Goal: Book appointment/travel/reservation

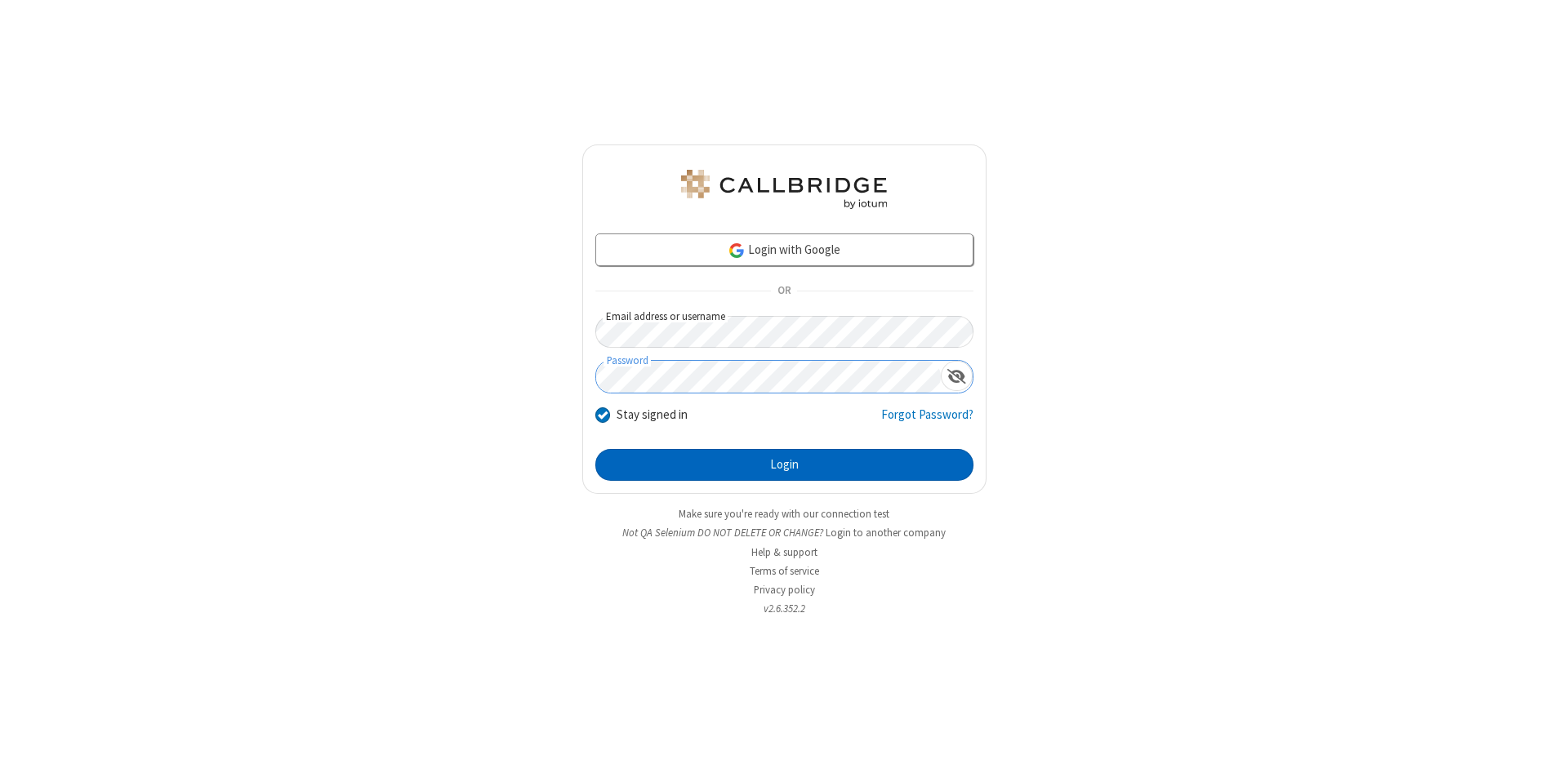
click at [784, 465] on button "Login" at bounding box center [785, 465] width 378 height 33
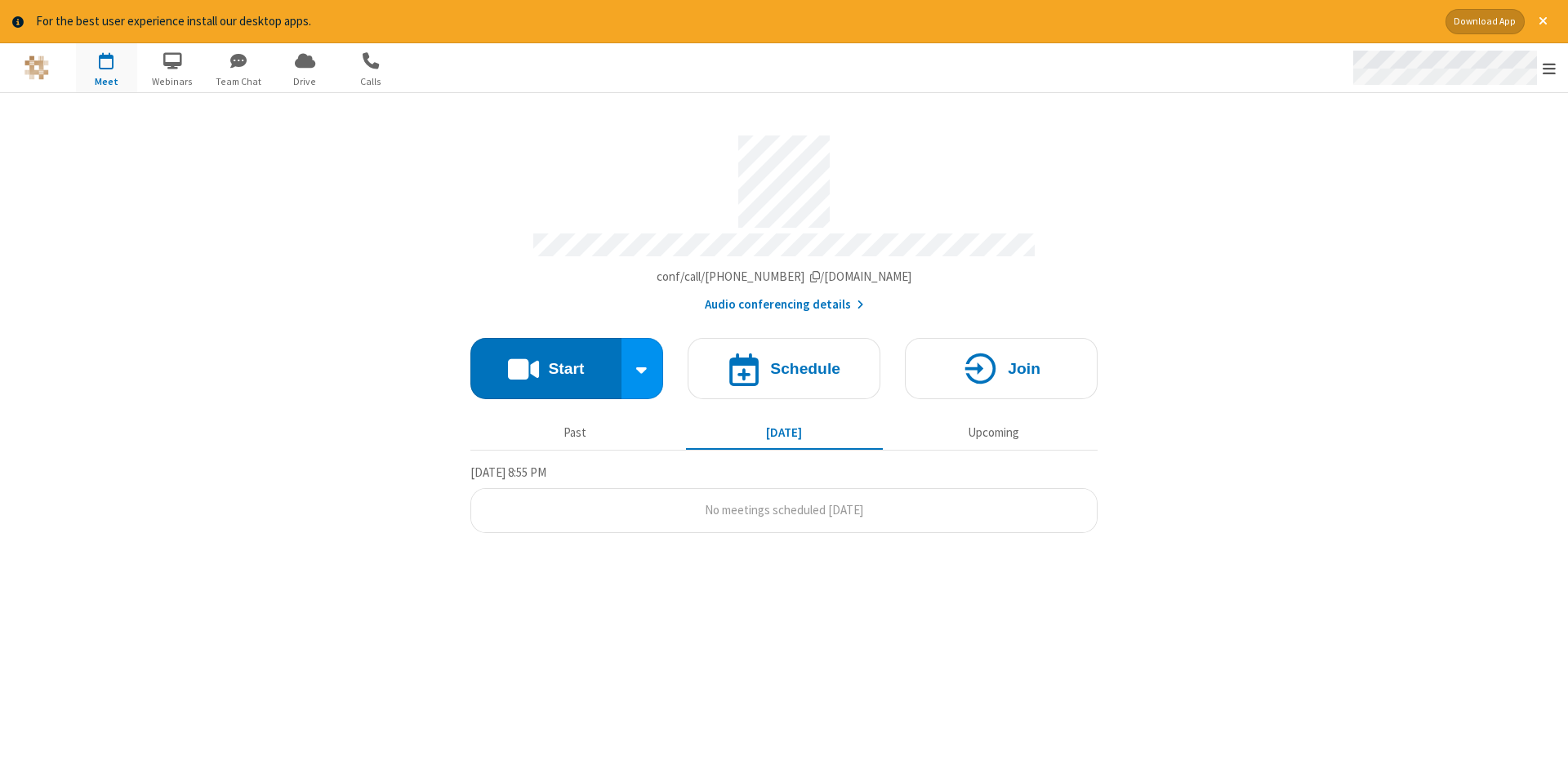
click at [1550, 69] on span "Open menu" at bounding box center [1549, 69] width 13 height 17
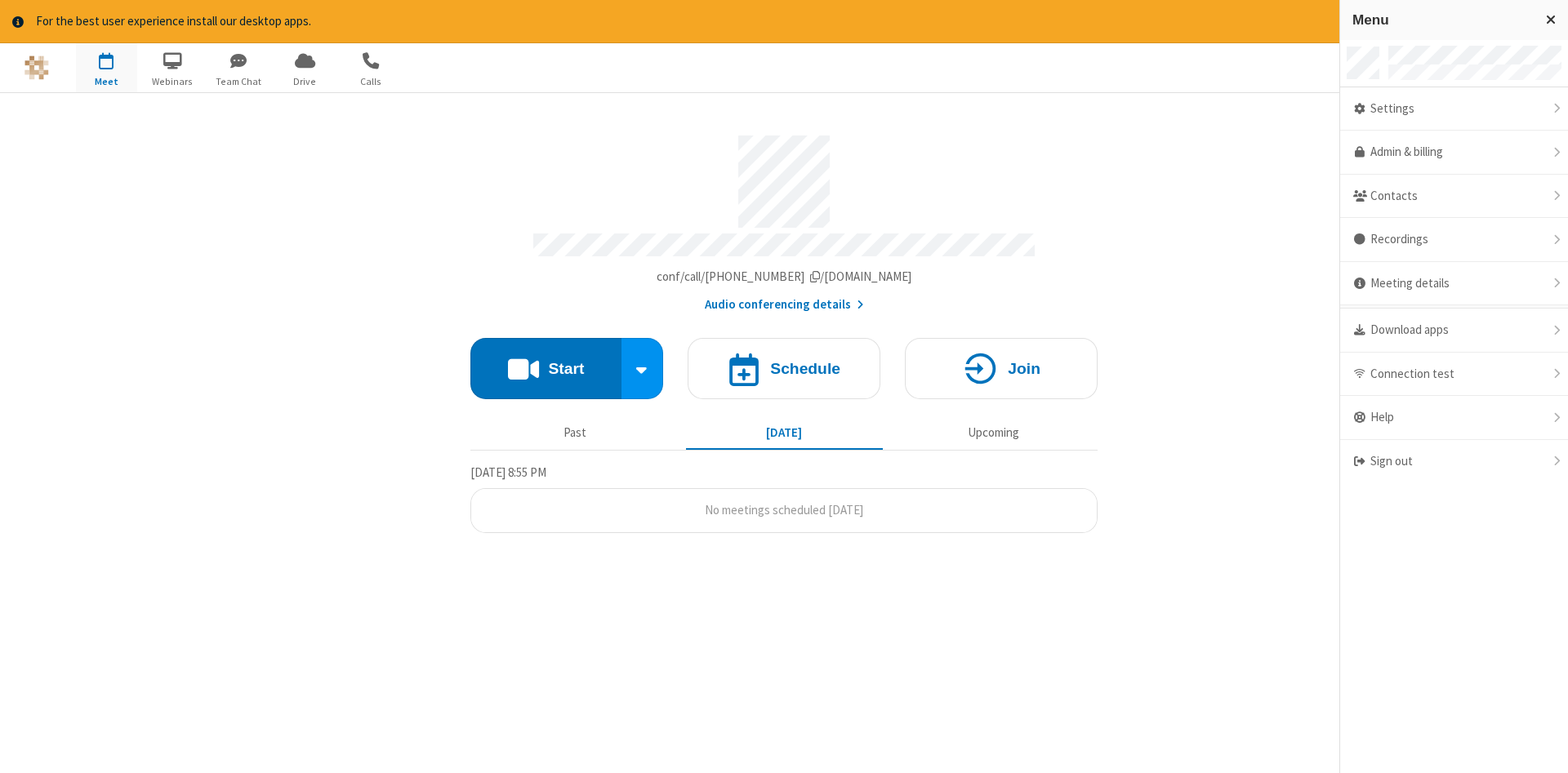
click at [106, 67] on span "button" at bounding box center [106, 61] width 62 height 28
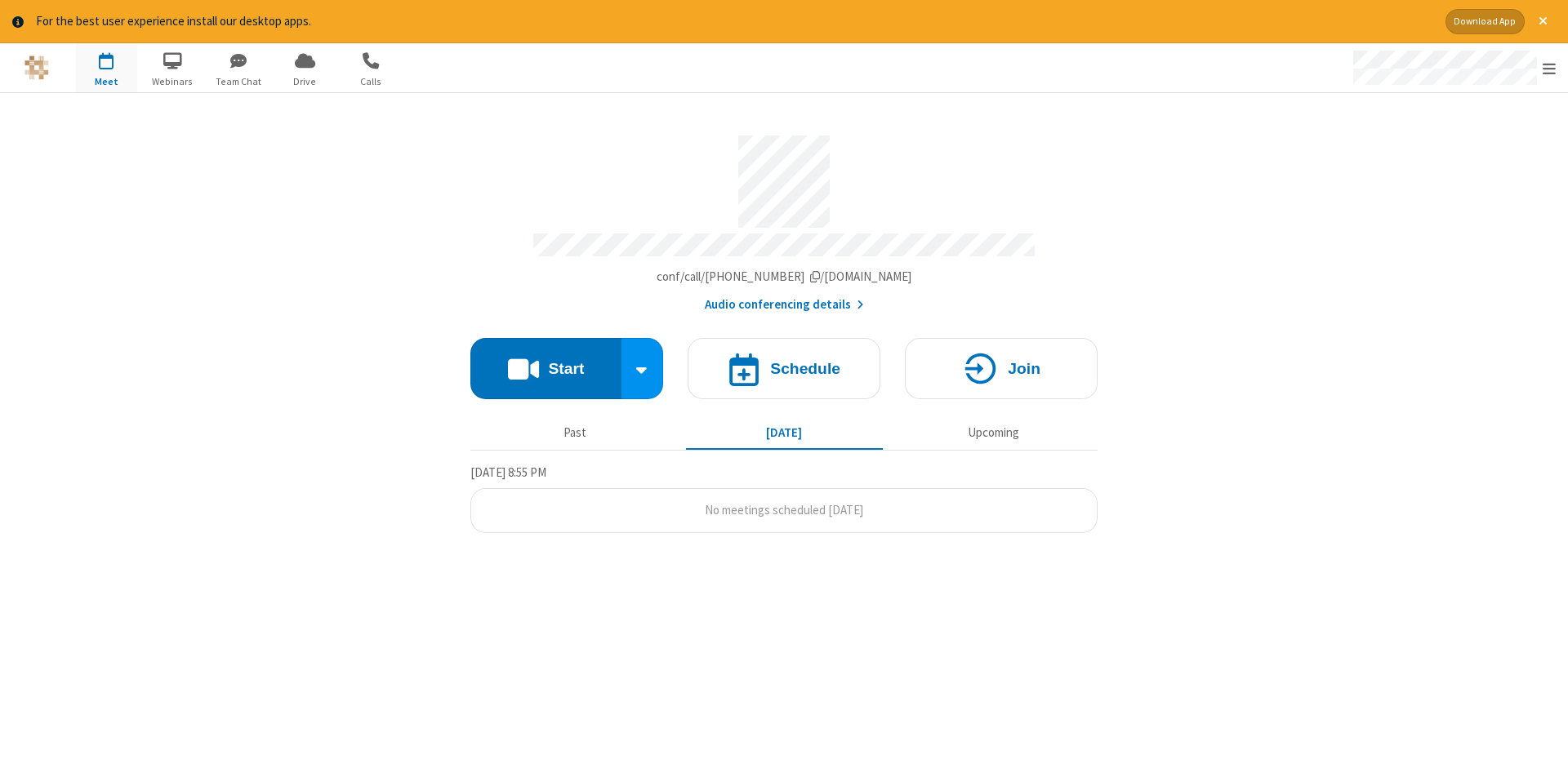
click at [106, 67] on span "button" at bounding box center [106, 61] width 62 height 28
click at [784, 362] on h4 "Schedule" at bounding box center [805, 368] width 70 height 16
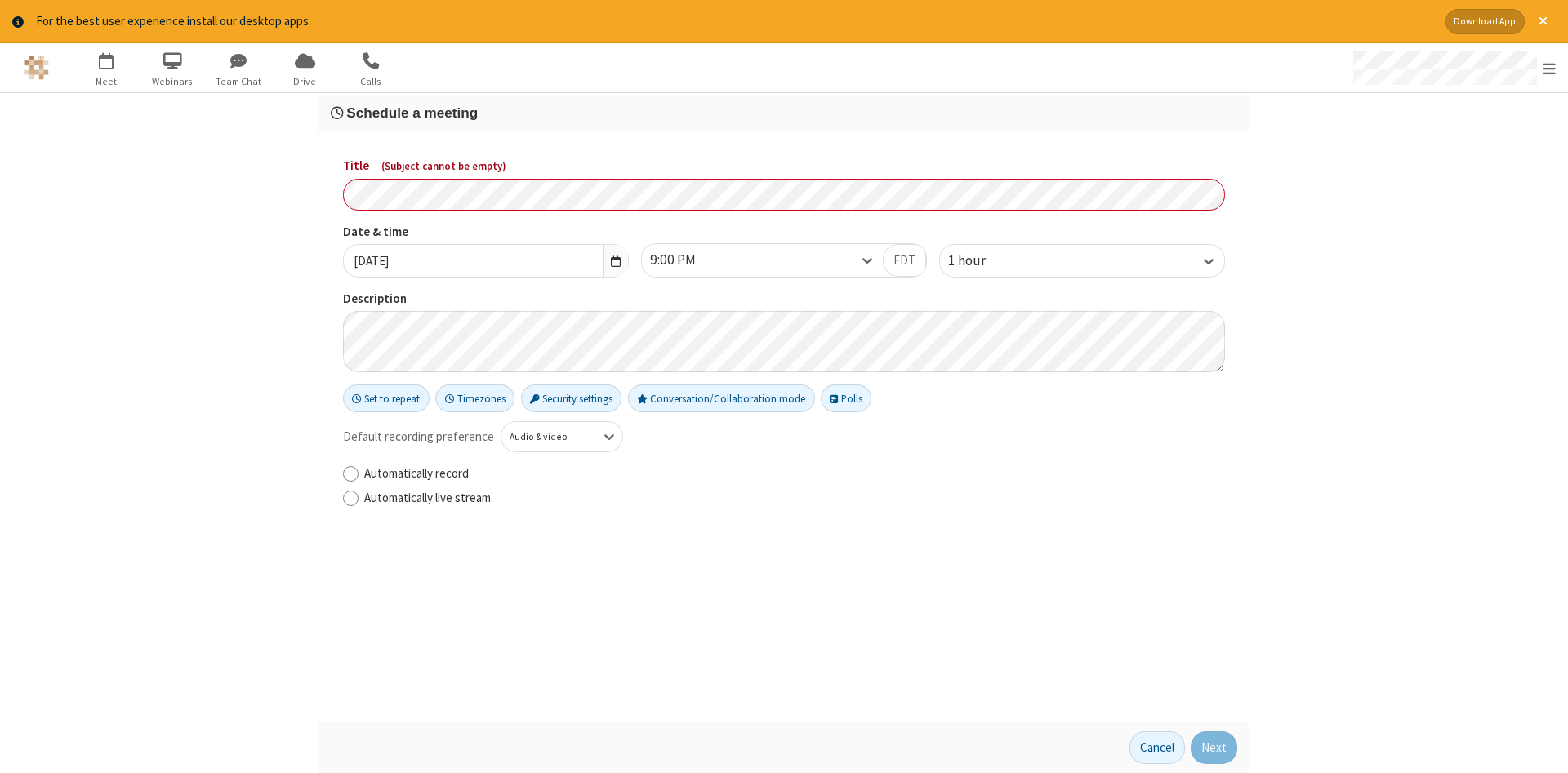
click at [784, 112] on h3 "Schedule a meeting" at bounding box center [784, 113] width 906 height 16
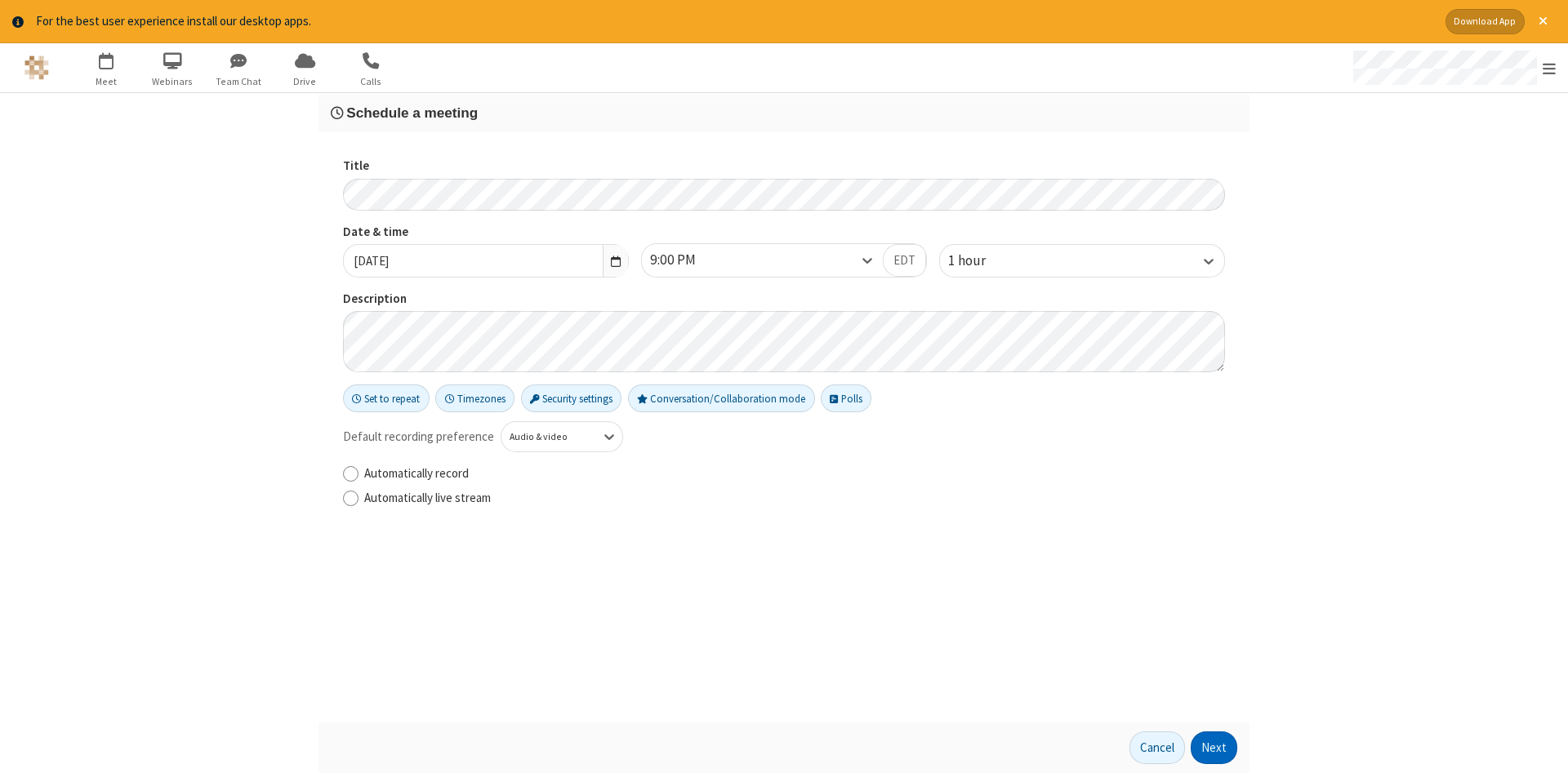
click at [1214, 747] on button "Next" at bounding box center [1213, 747] width 47 height 33
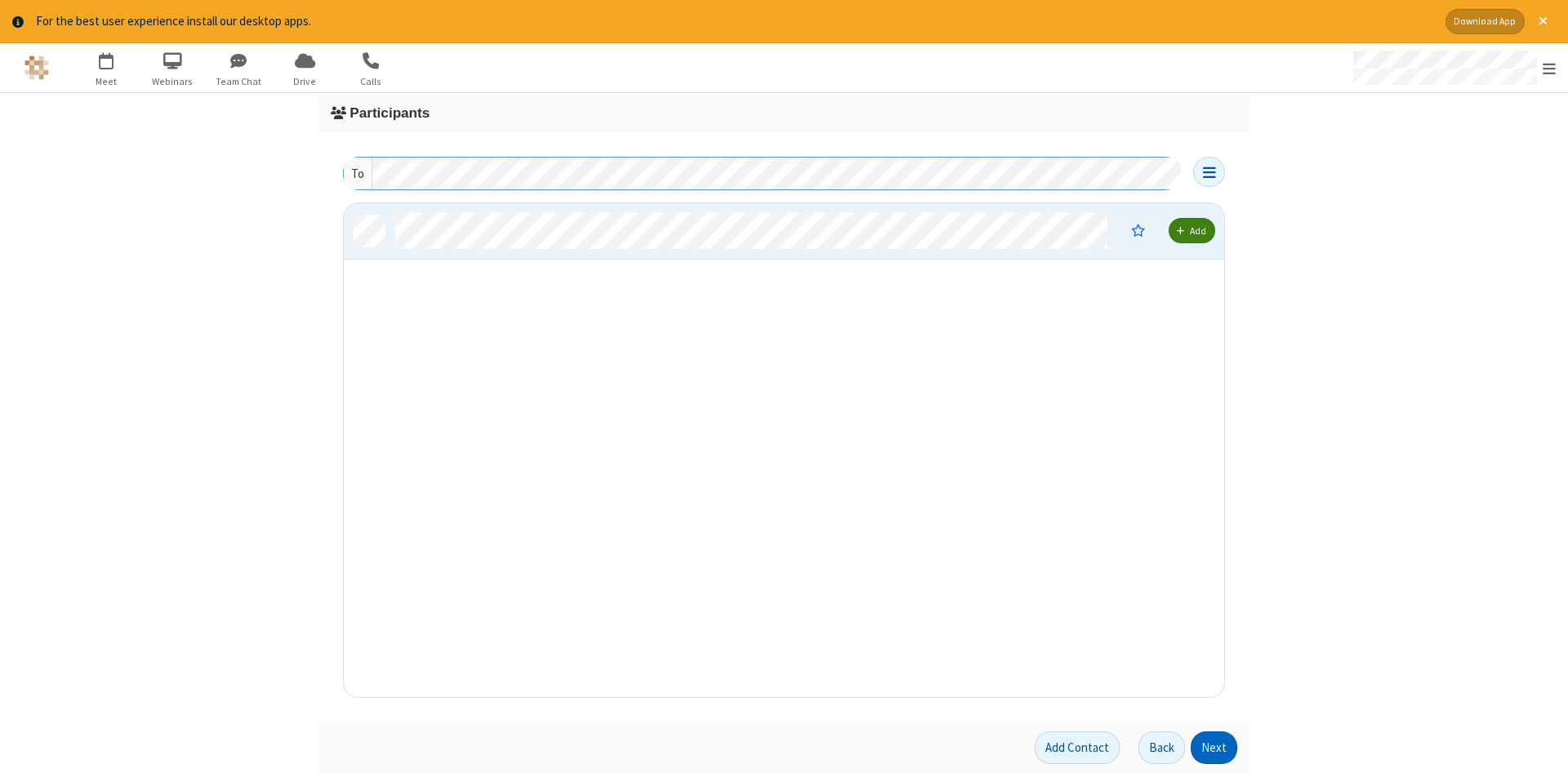
click at [1214, 747] on button "Next" at bounding box center [1213, 747] width 47 height 33
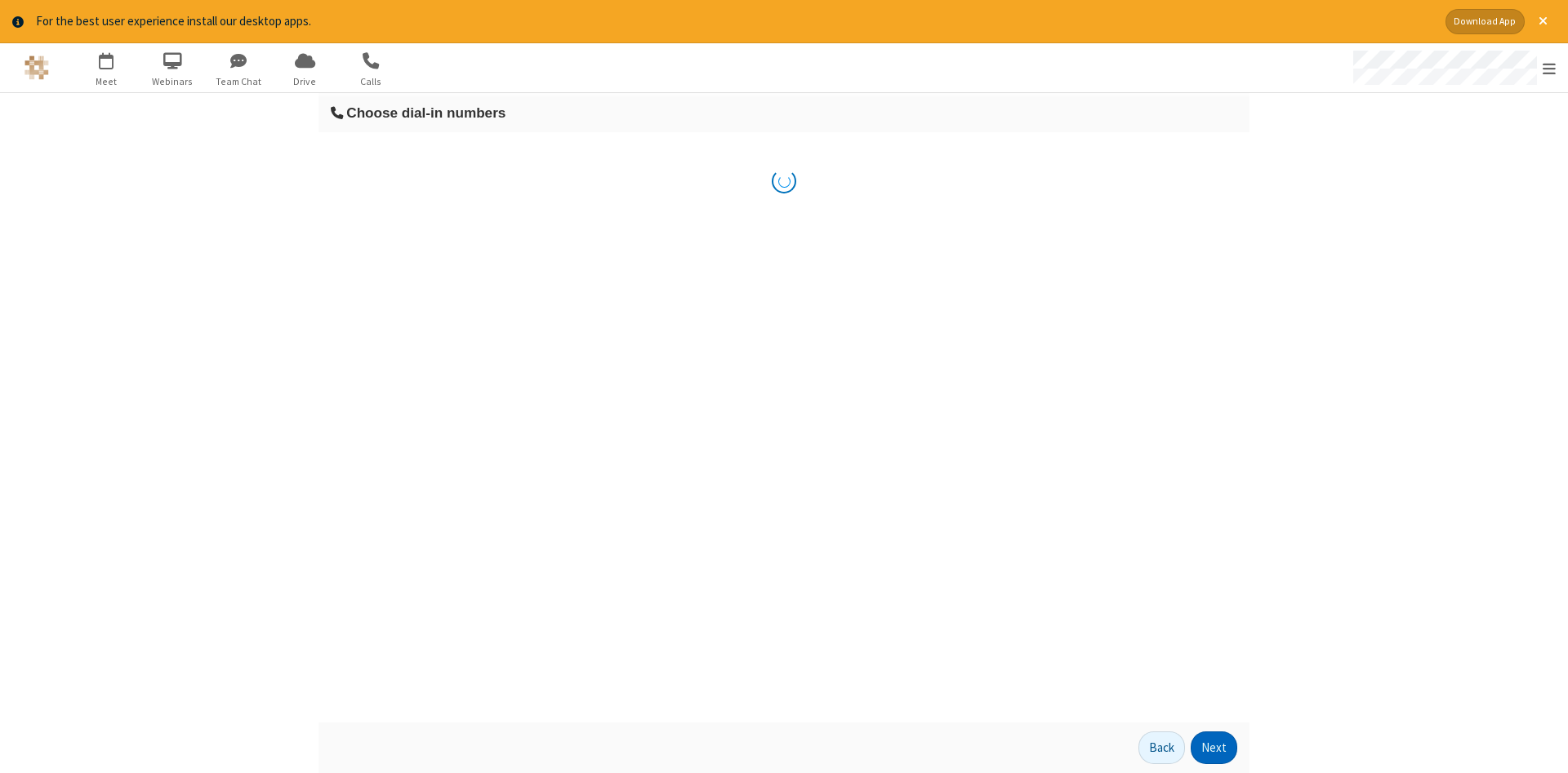
click at [1214, 747] on button "Next" at bounding box center [1213, 747] width 47 height 33
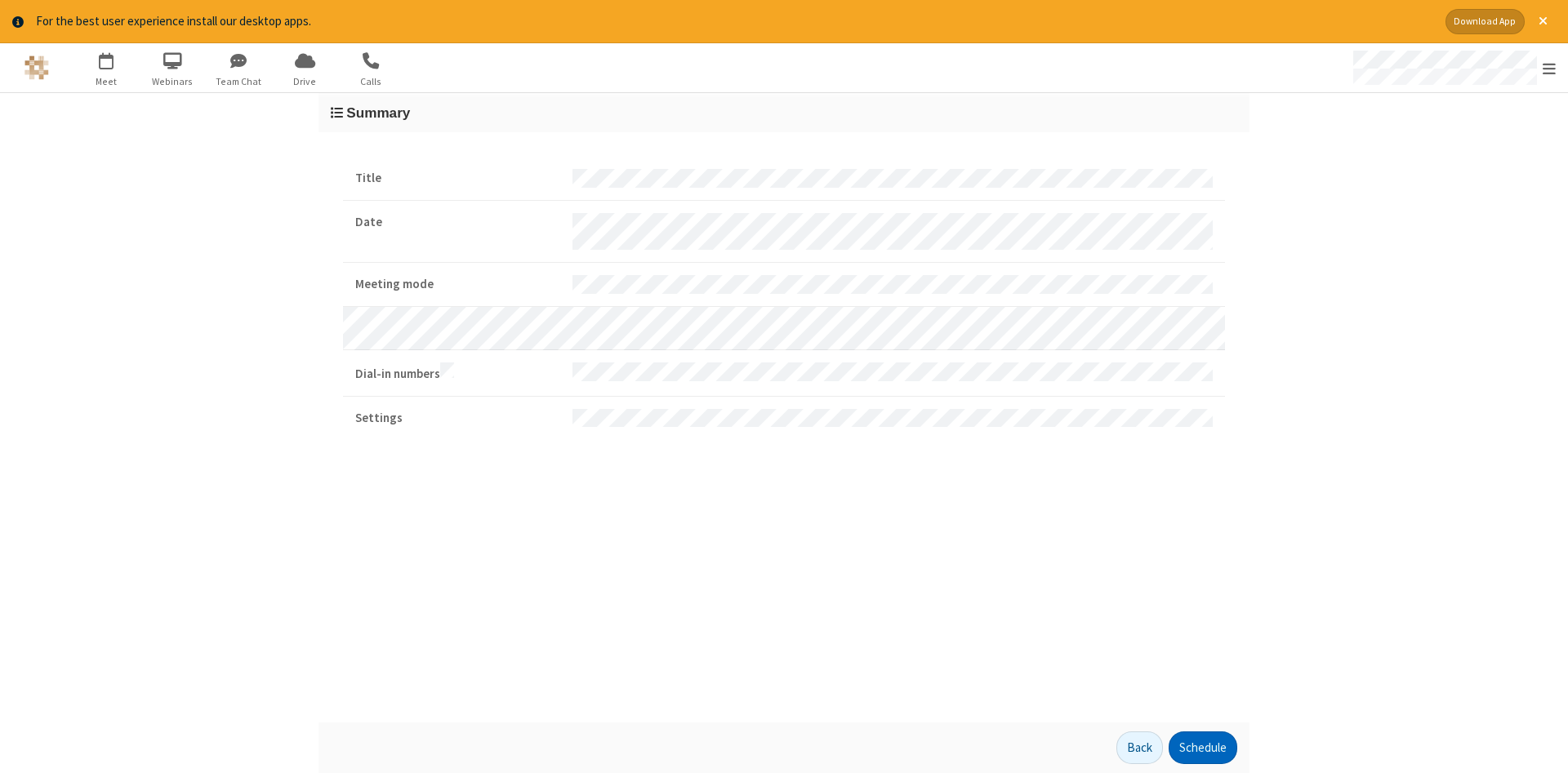
click at [1202, 747] on button "Schedule" at bounding box center [1203, 747] width 69 height 33
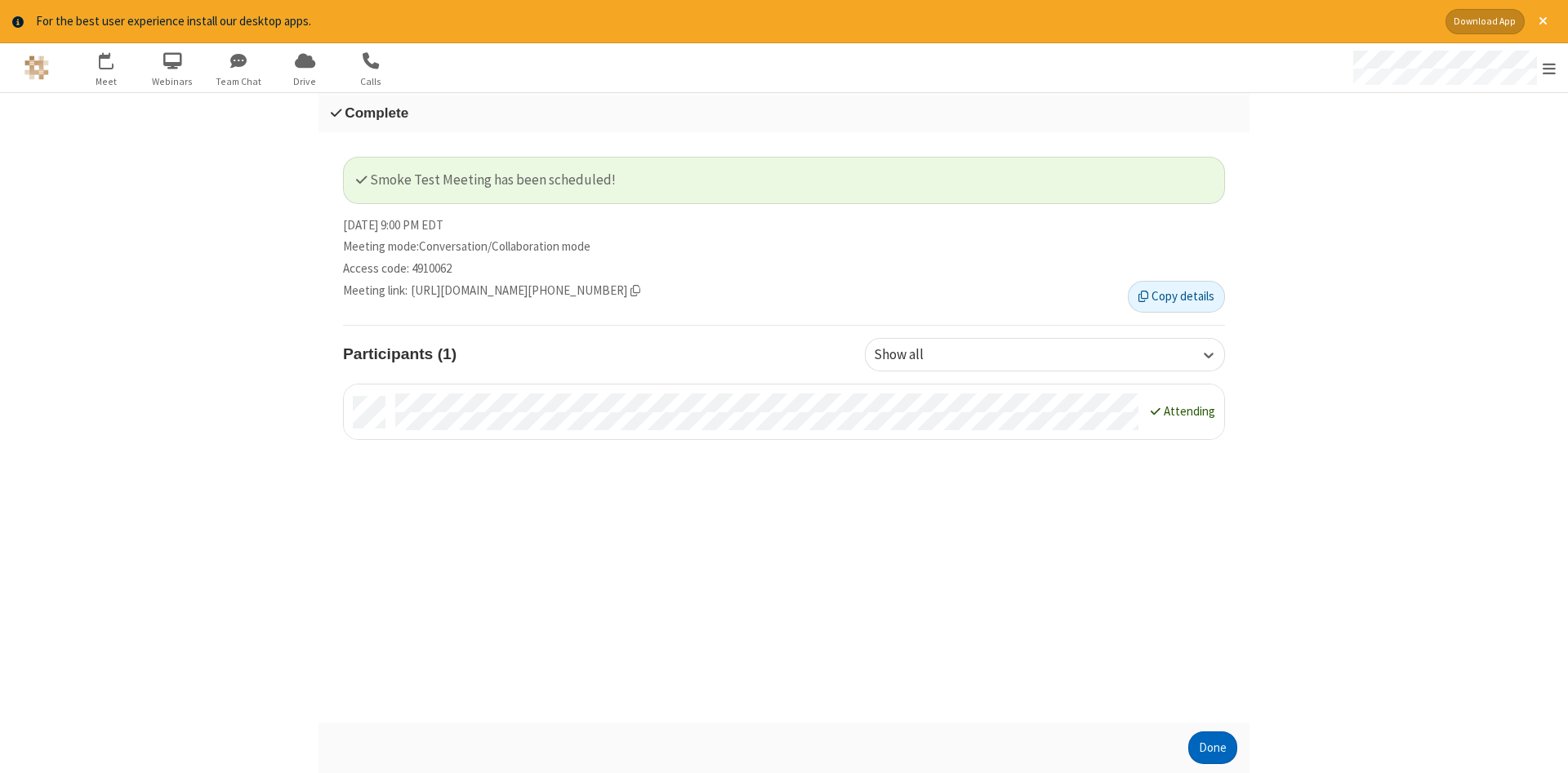
click at [1213, 747] on button "Done" at bounding box center [1213, 747] width 49 height 33
